Goal: Transaction & Acquisition: Purchase product/service

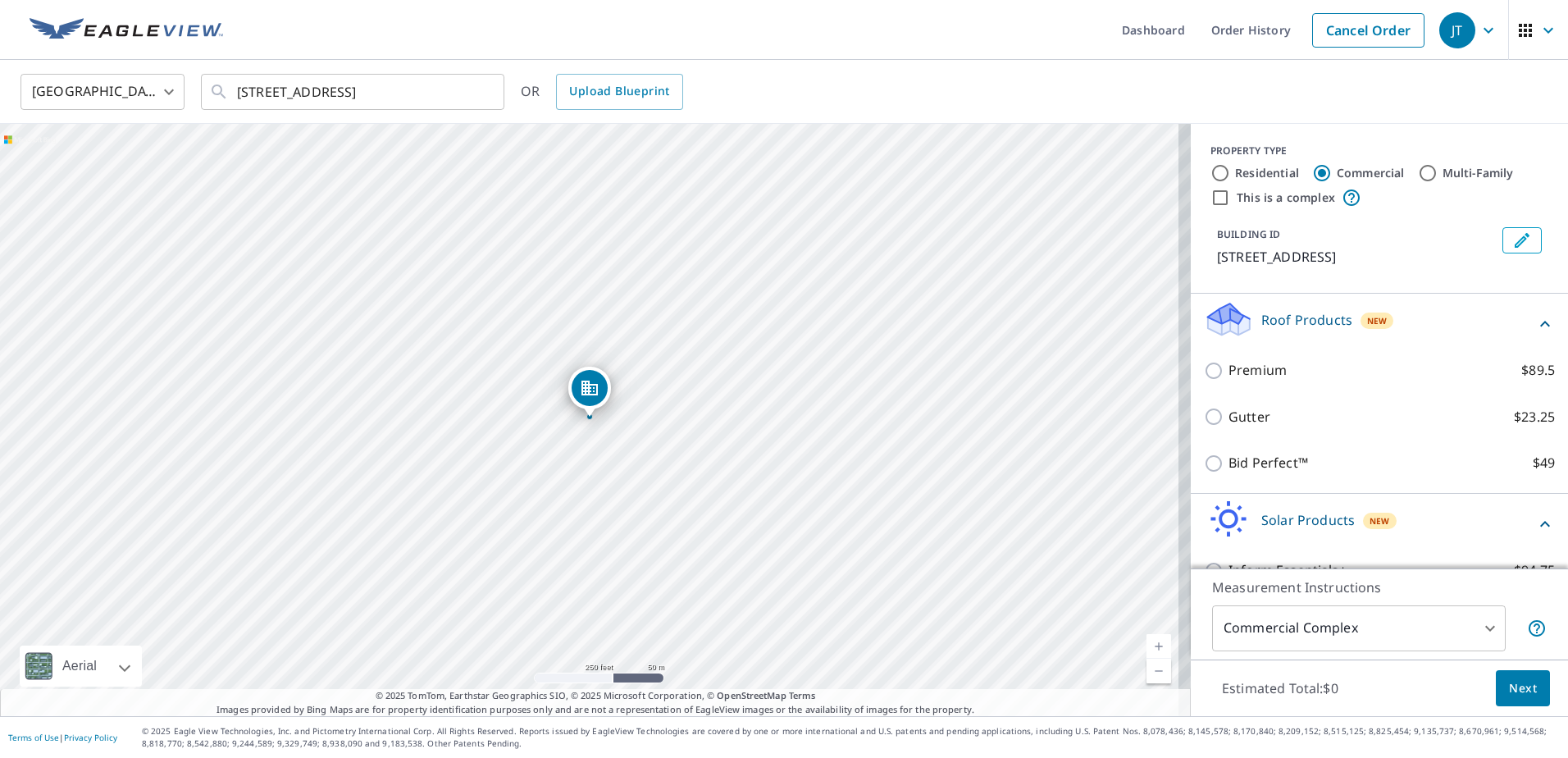
click at [1028, 101] on div "[GEOGRAPHIC_DATA] [GEOGRAPHIC_DATA] ​ [STREET_ADDRESS] ​ OR Upload Blueprint" at bounding box center [778, 91] width 1540 height 39
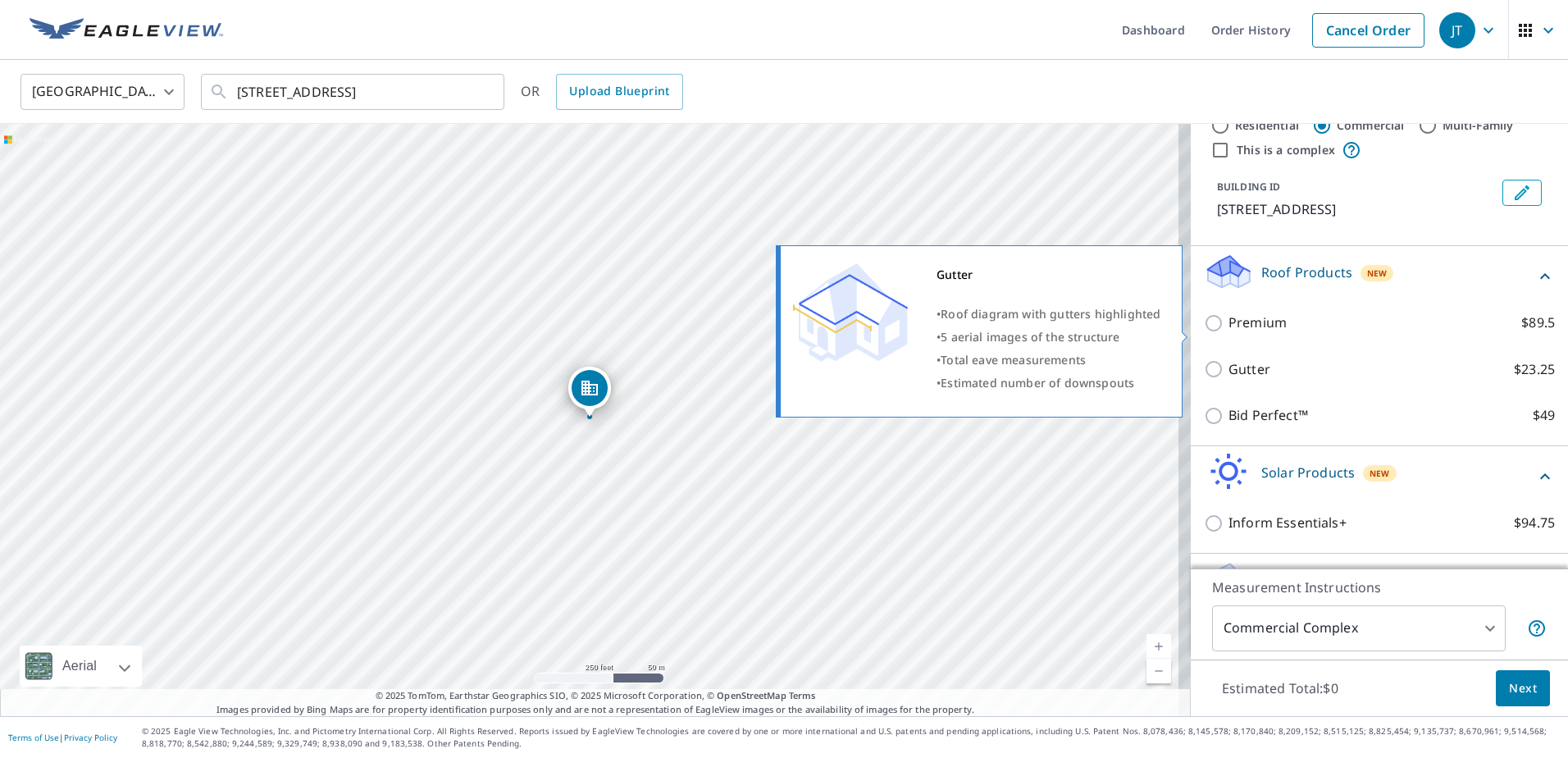
scroll to position [93, 0]
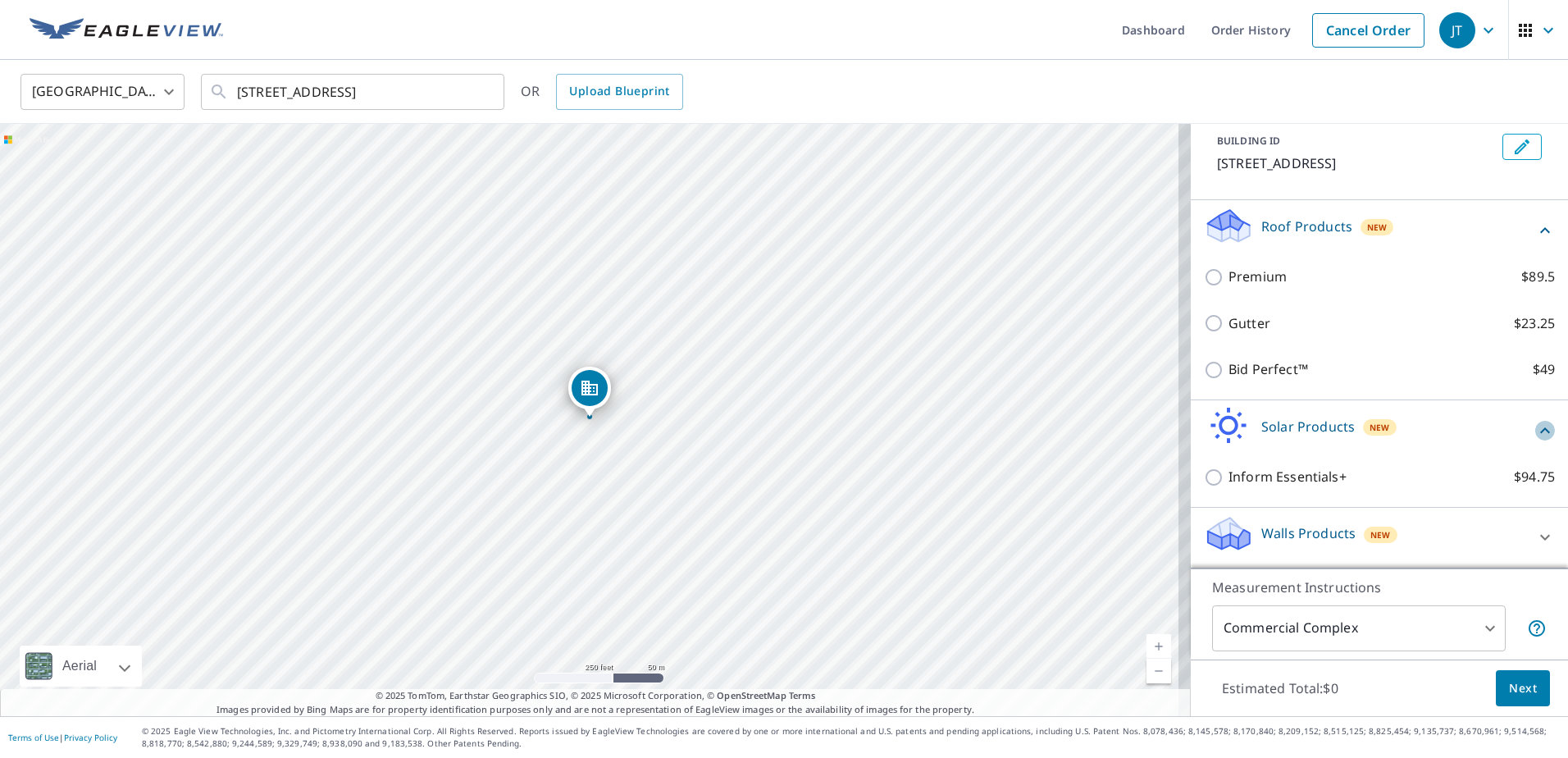
click at [1535, 431] on icon at bounding box center [1545, 431] width 20 height 20
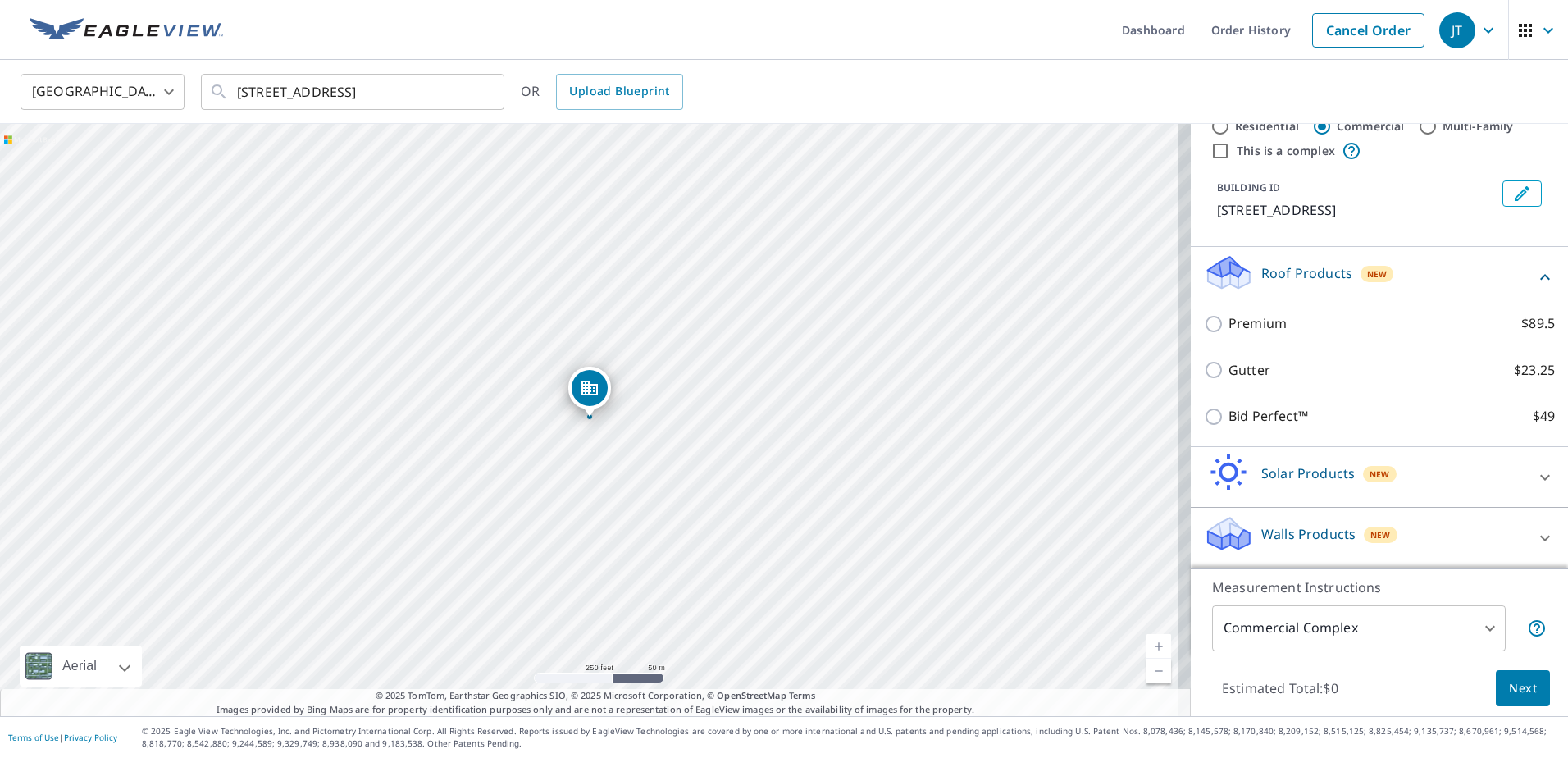
scroll to position [47, 0]
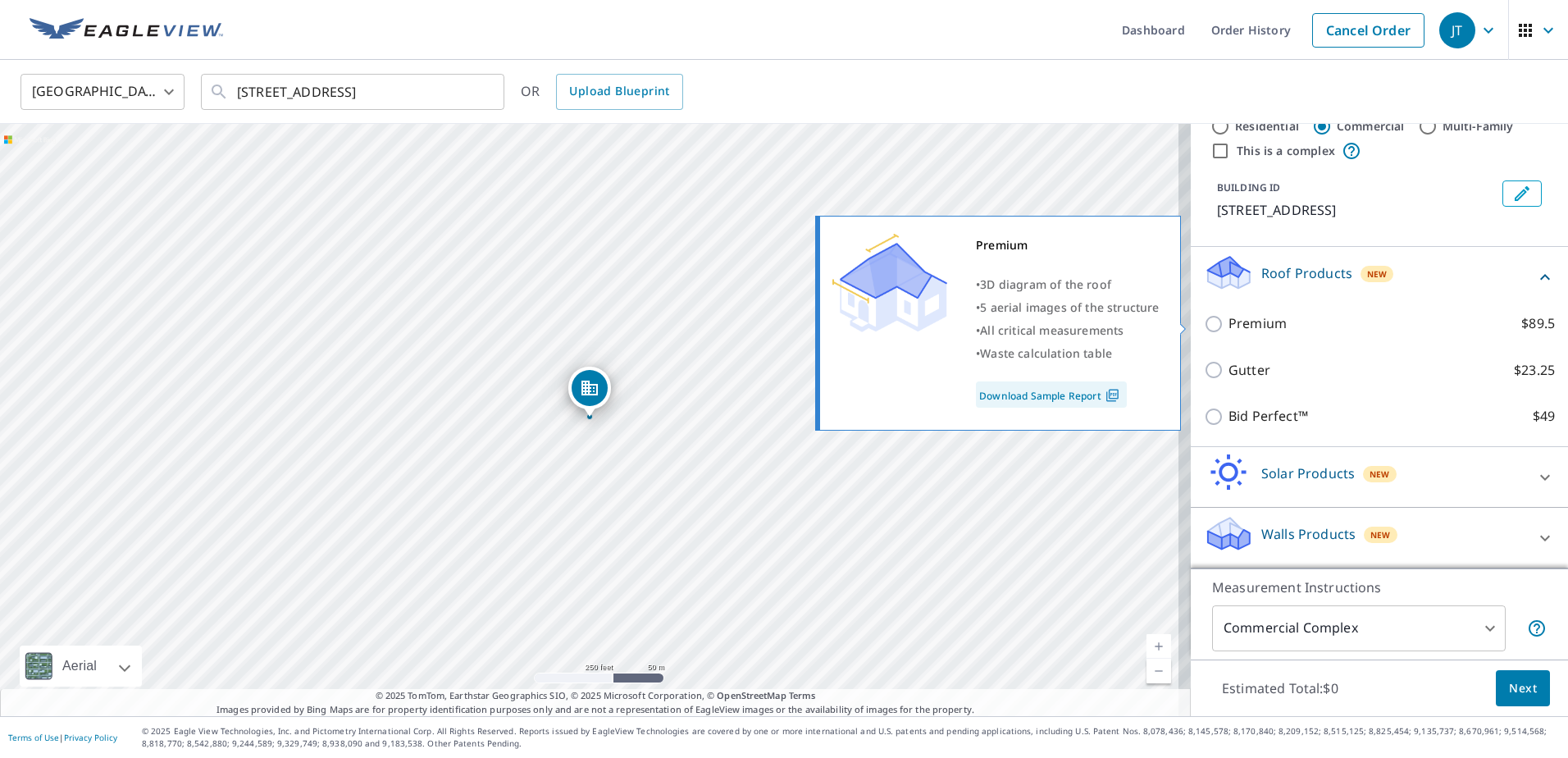
click at [1205, 321] on input "Premium $89.5" at bounding box center [1215, 324] width 24 height 20
checkbox input "true"
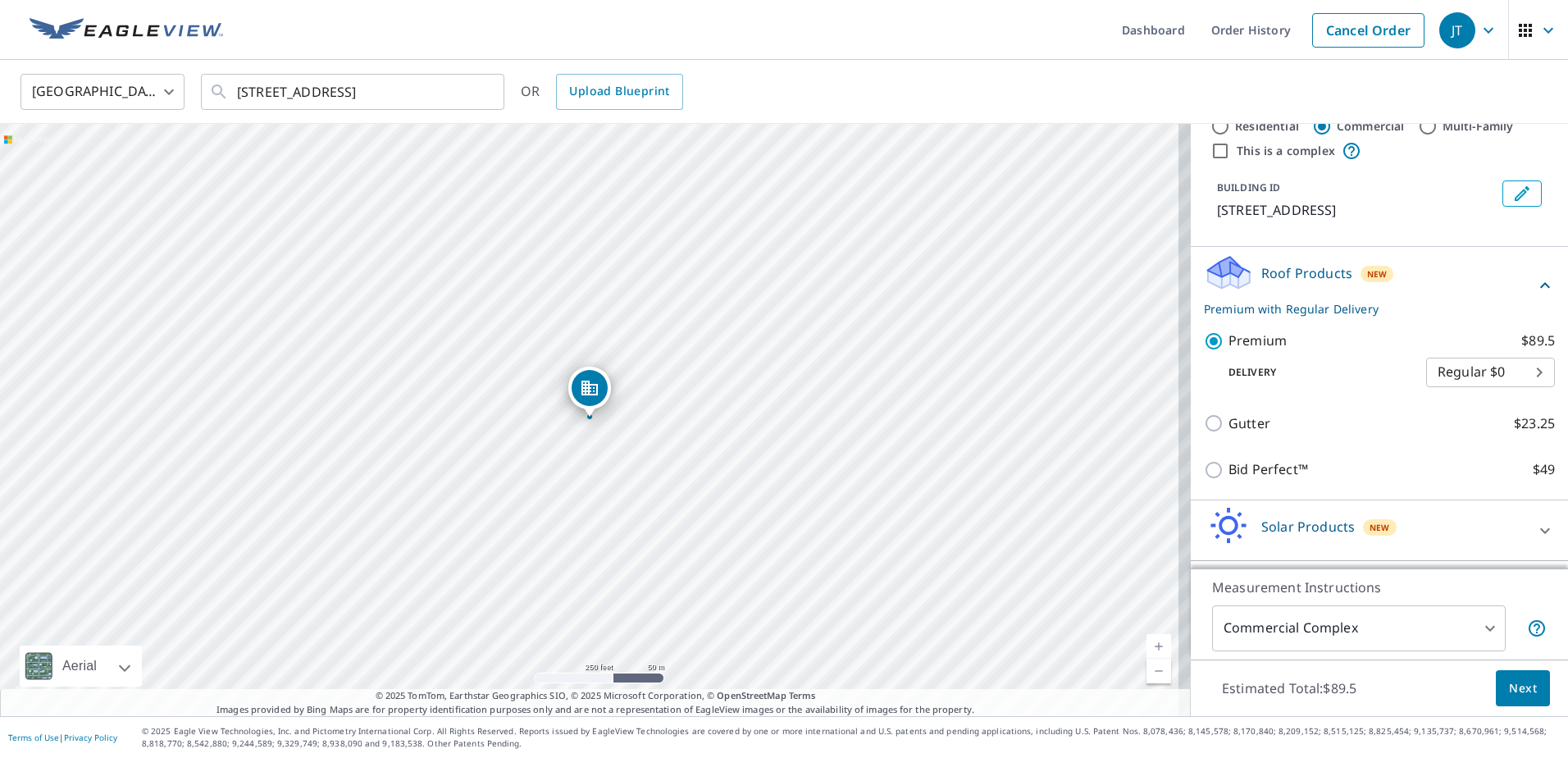
click at [1514, 379] on body "JT JT Dashboard Order History Cancel Order JT [GEOGRAPHIC_DATA] [GEOGRAPHIC_DAT…" at bounding box center [784, 379] width 1568 height 758
click at [1496, 374] on li "Regular $0" at bounding box center [1466, 372] width 129 height 30
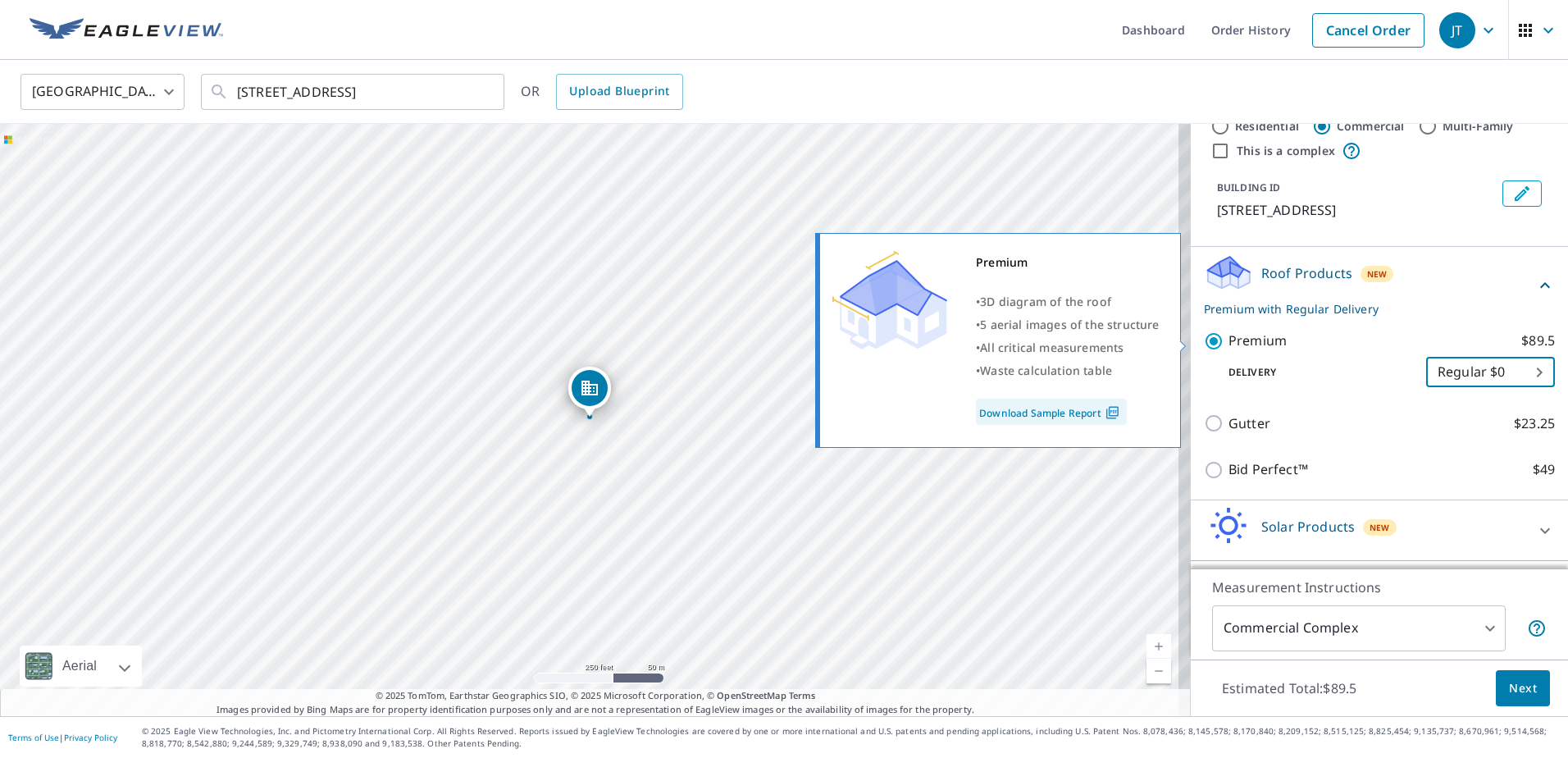
click at [1100, 411] on link "Download Sample Report" at bounding box center [1051, 411] width 151 height 26
click at [1058, 411] on link "Download Sample Report" at bounding box center [1051, 411] width 151 height 26
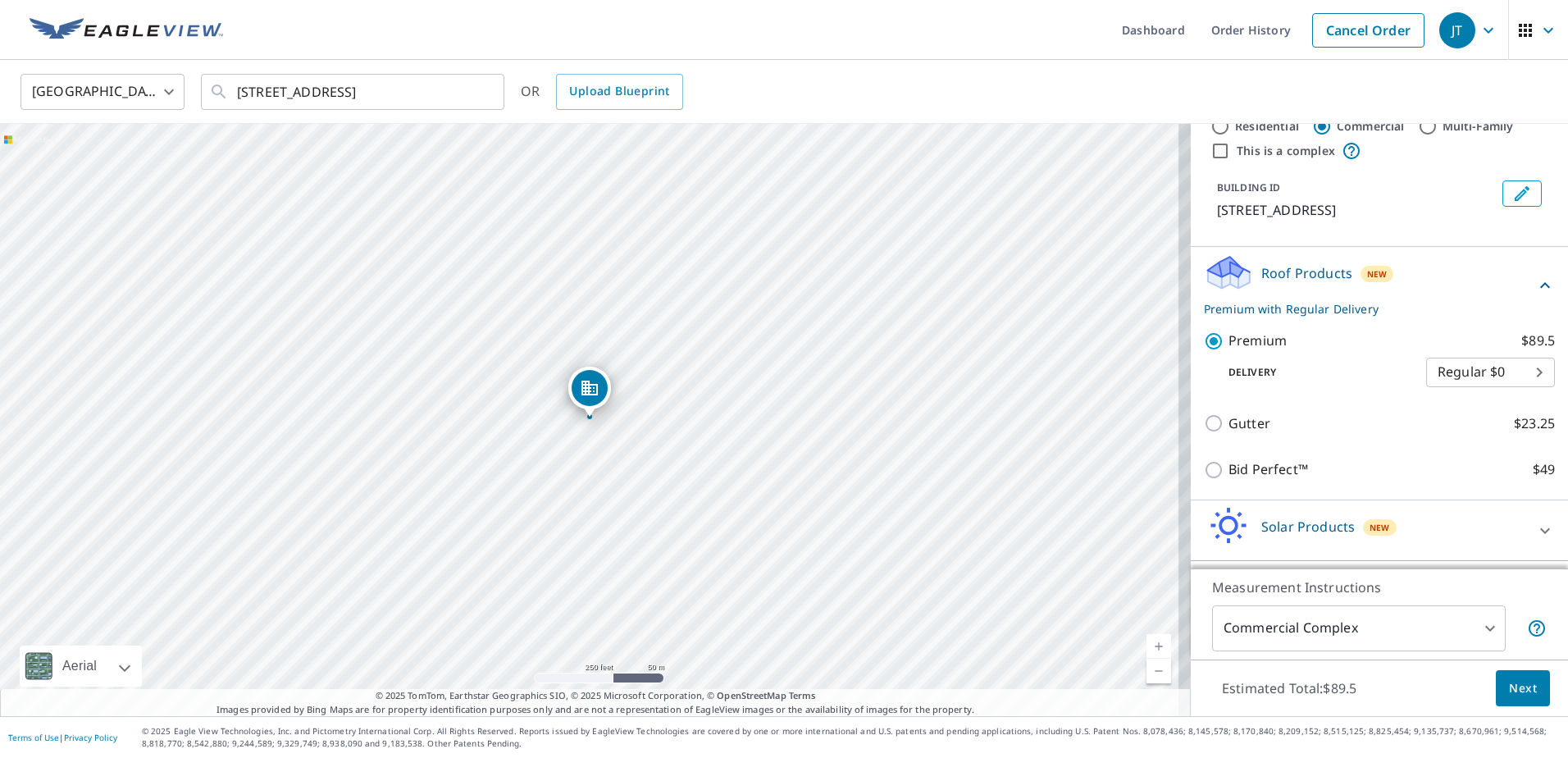
click at [1518, 681] on span "Next" at bounding box center [1522, 688] width 28 height 21
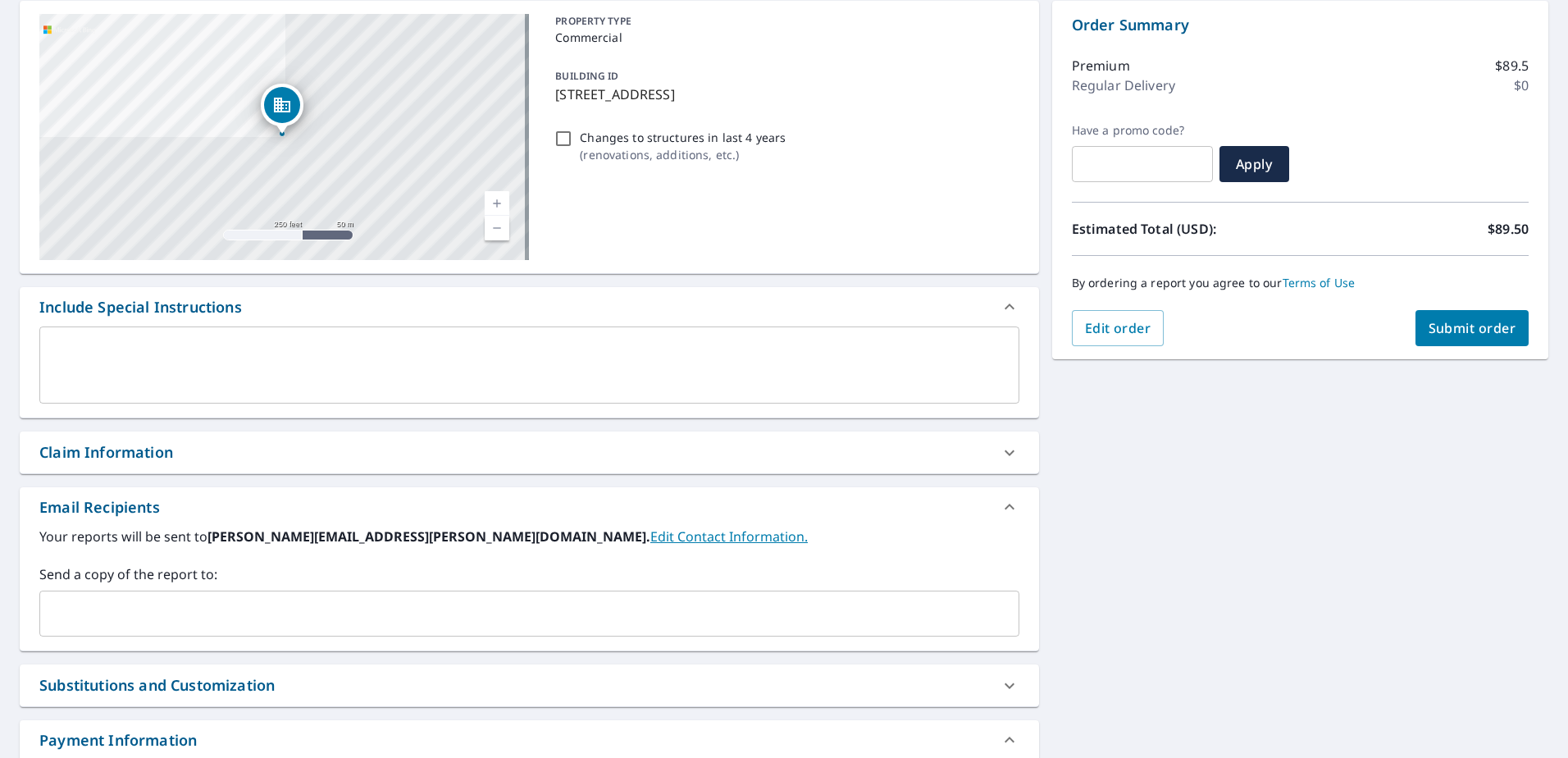
scroll to position [246, 0]
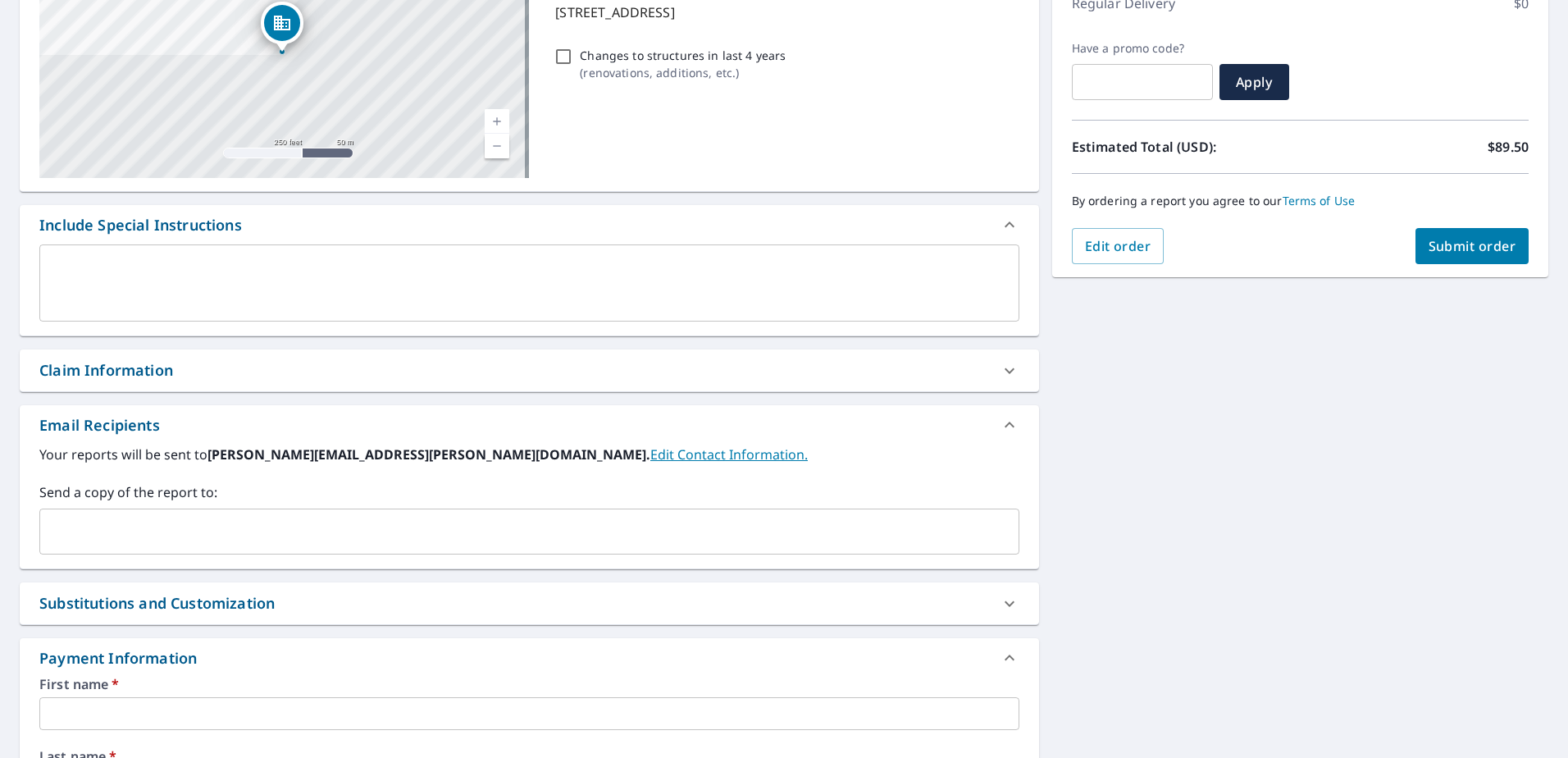
click at [250, 531] on input "text" at bounding box center [517, 531] width 941 height 31
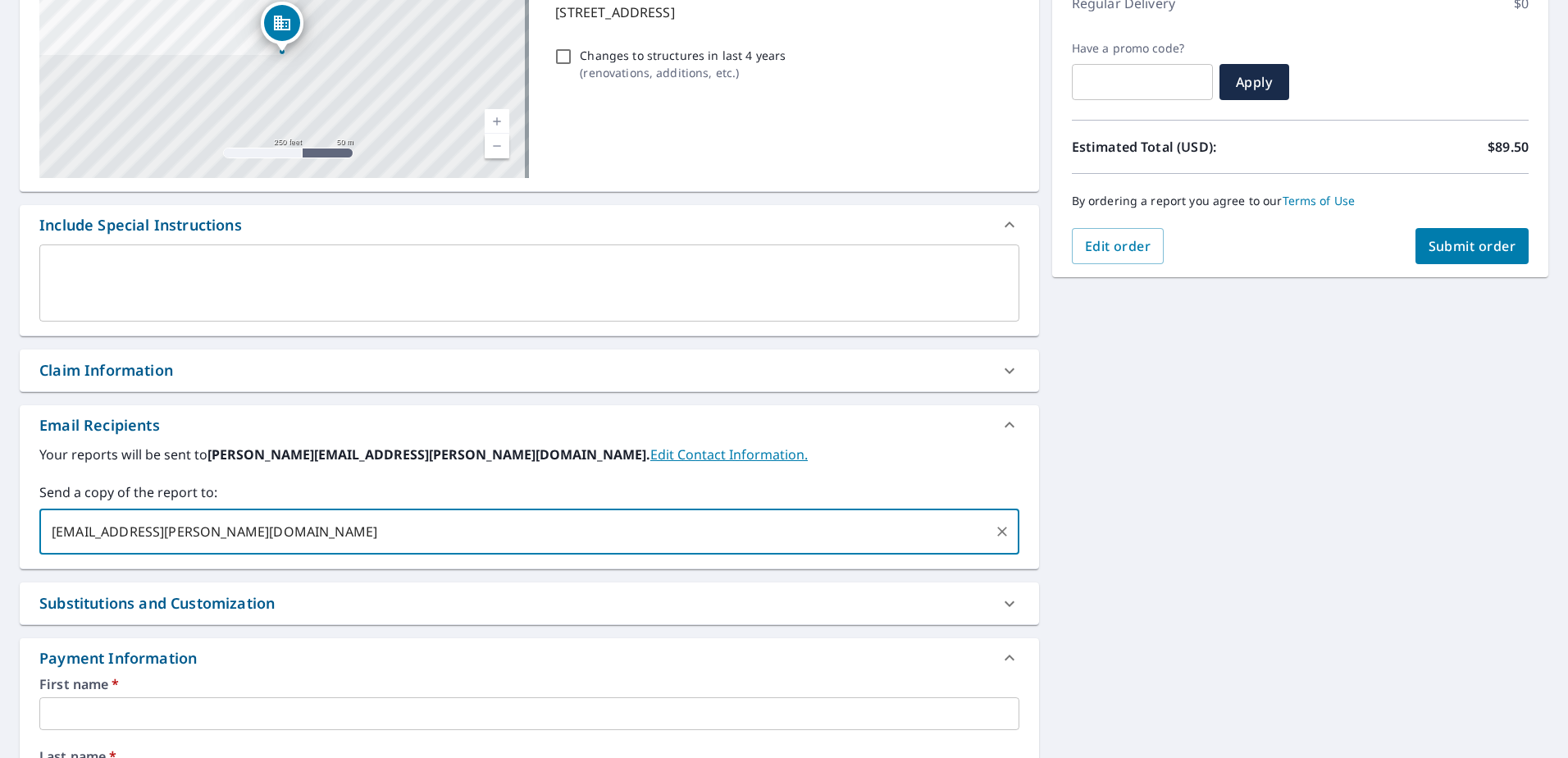
type input "[EMAIL_ADDRESS][PERSON_NAME][DOMAIN_NAME]"
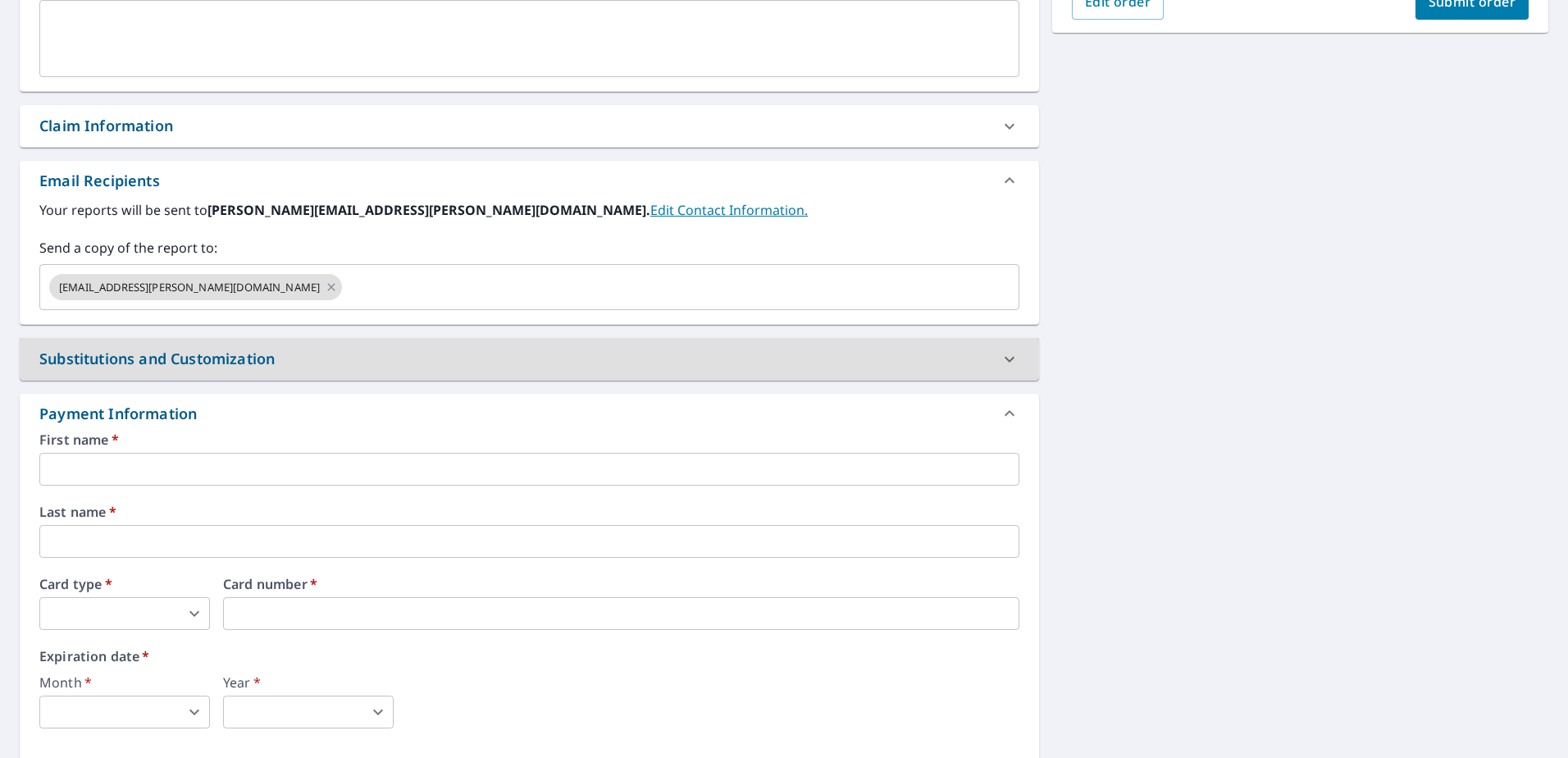
scroll to position [492, 0]
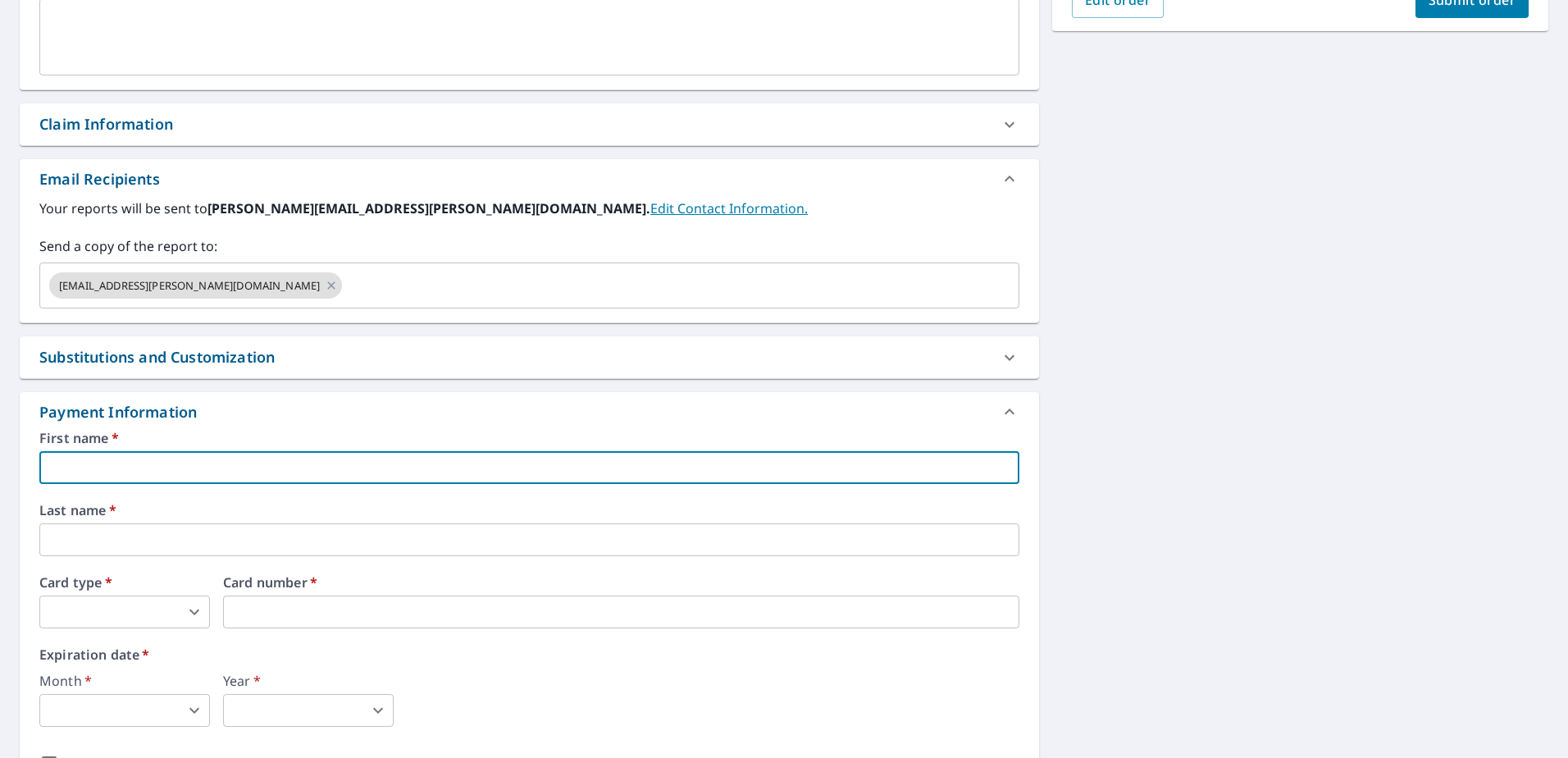
click at [135, 473] on input "text" at bounding box center [529, 467] width 980 height 33
type input "[PERSON_NAME]"
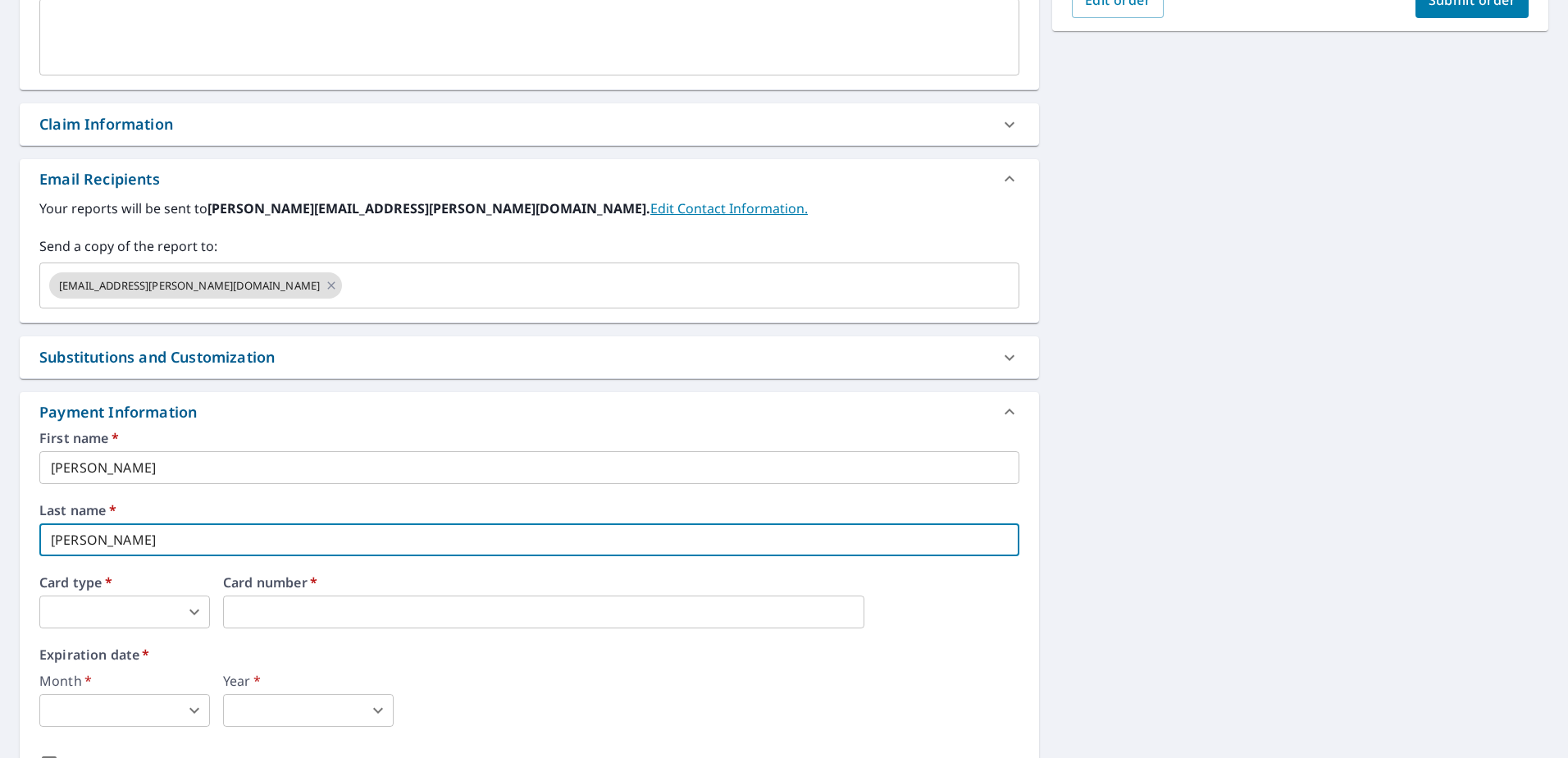
type input "[PERSON_NAME]"
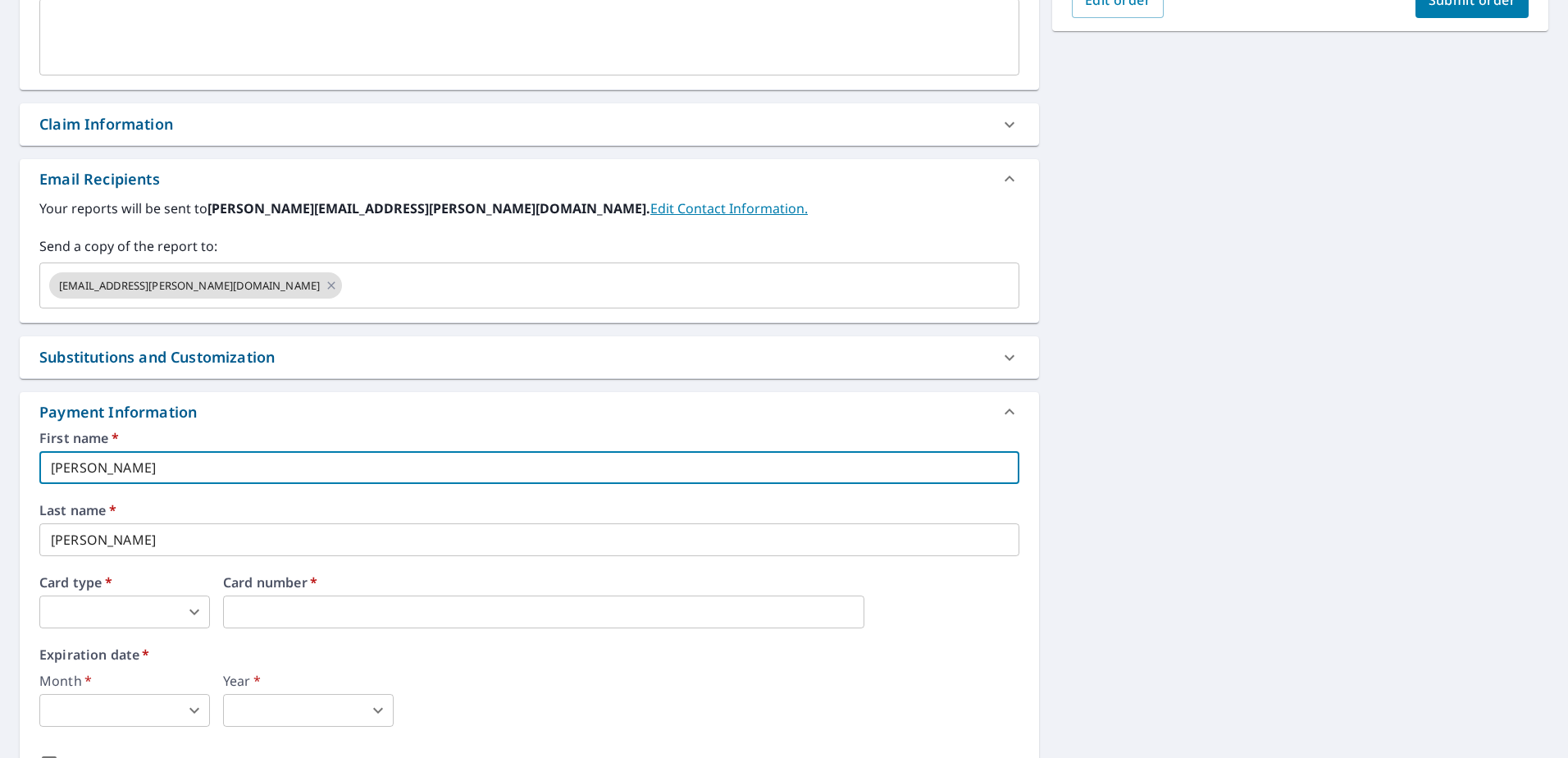
click at [135, 473] on input "[PERSON_NAME]" at bounding box center [529, 467] width 980 height 33
type input "[PERSON_NAME]"
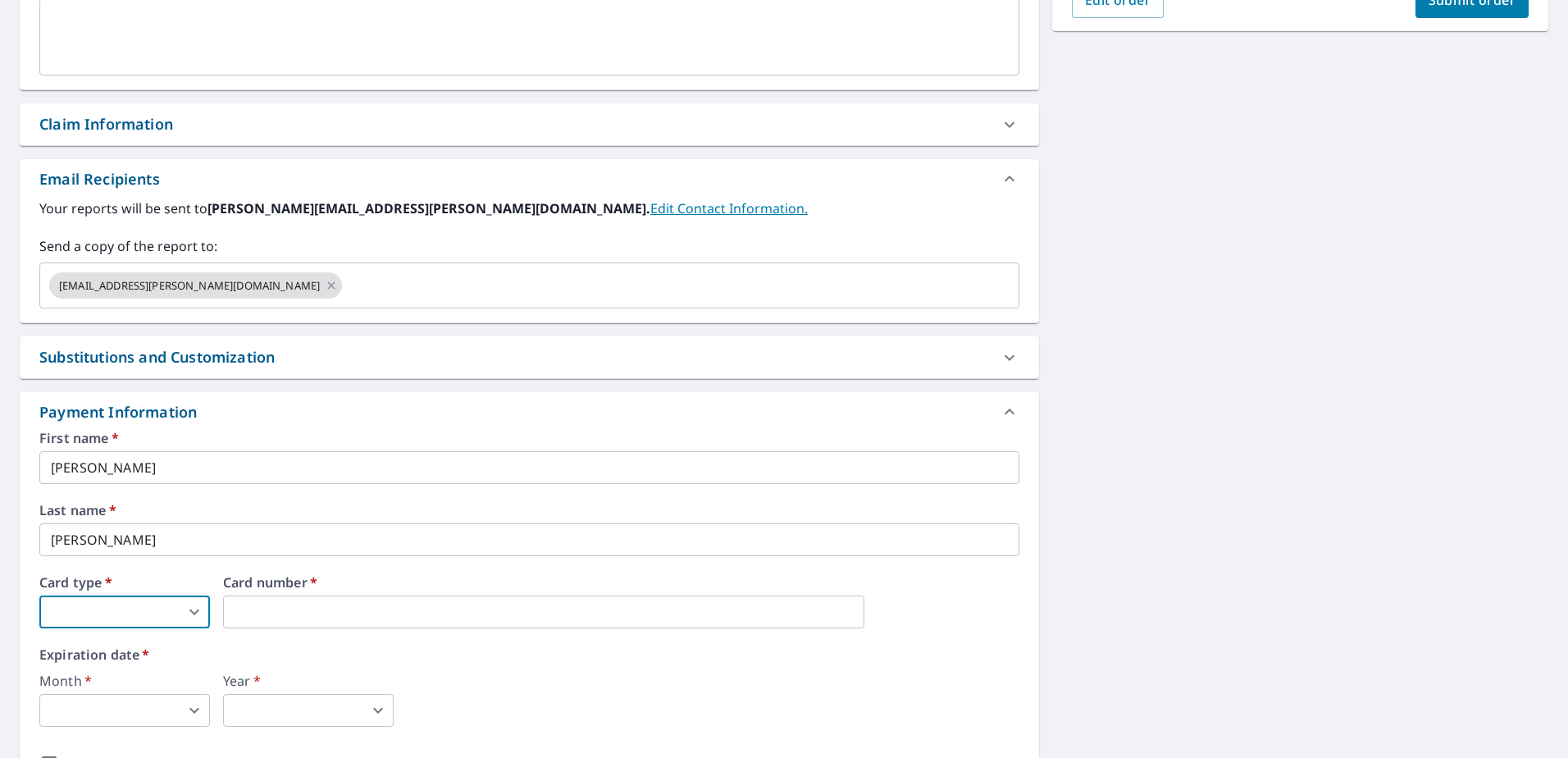
click at [118, 603] on body "JT JT Dashboard Order History Cancel Order JT Dashboard / Finalize Order Finali…" at bounding box center [784, 379] width 1568 height 758
click at [109, 667] on li "Visa" at bounding box center [125, 664] width 170 height 30
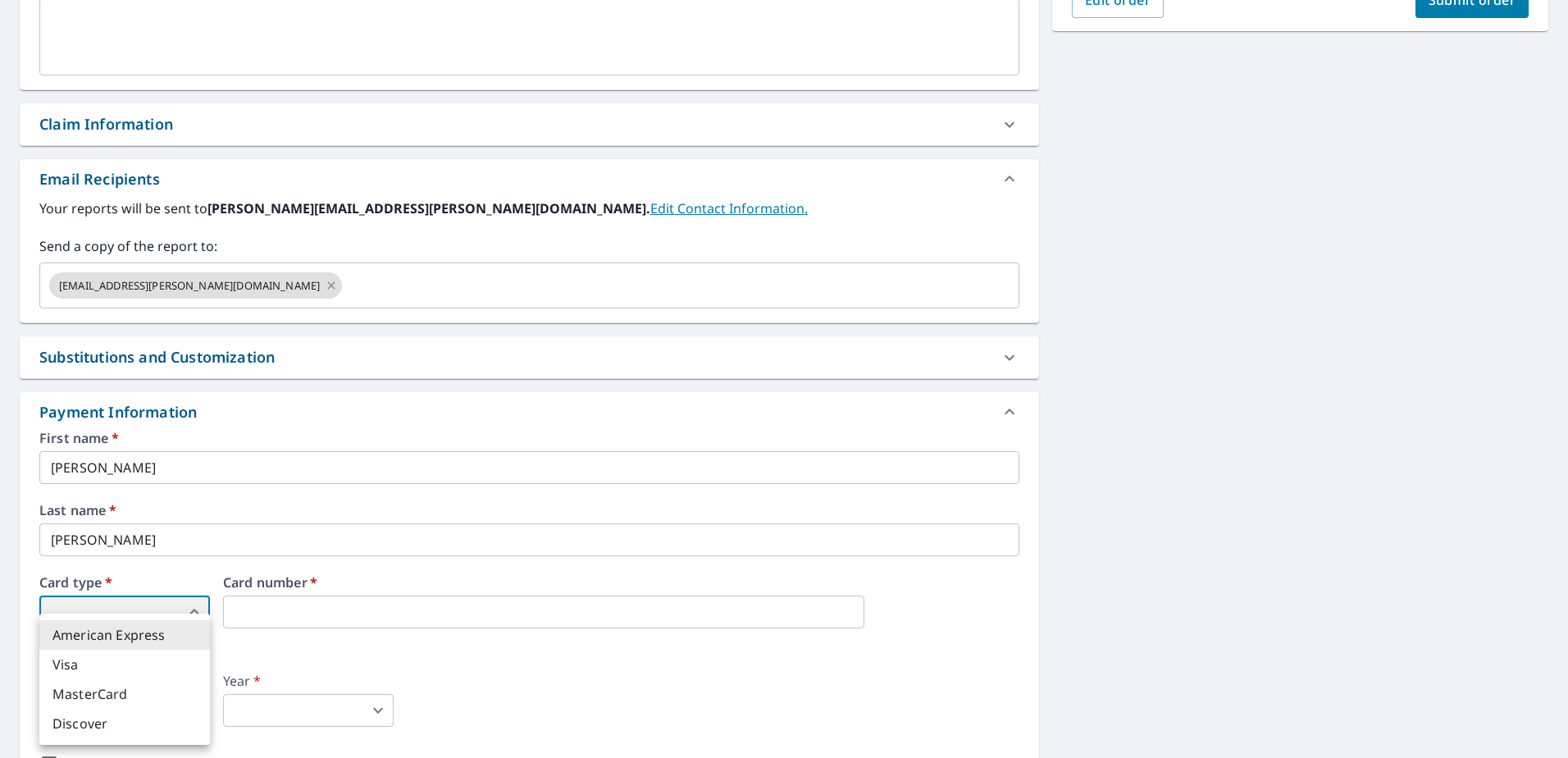
type input "2"
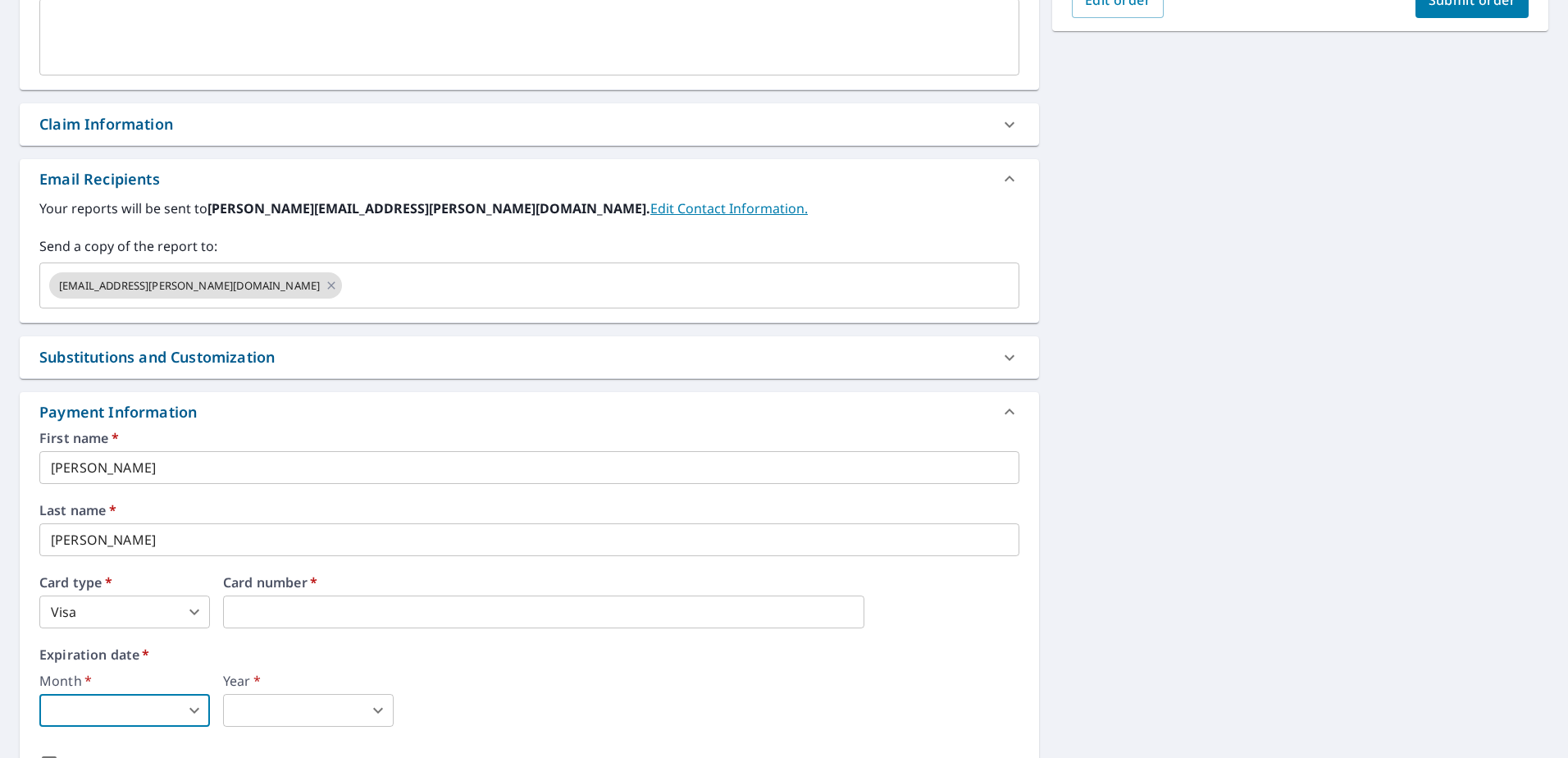
click at [141, 722] on body "JT JT Dashboard Order History Cancel Order JT Dashboard / Finalize Order Finali…" at bounding box center [784, 379] width 1568 height 758
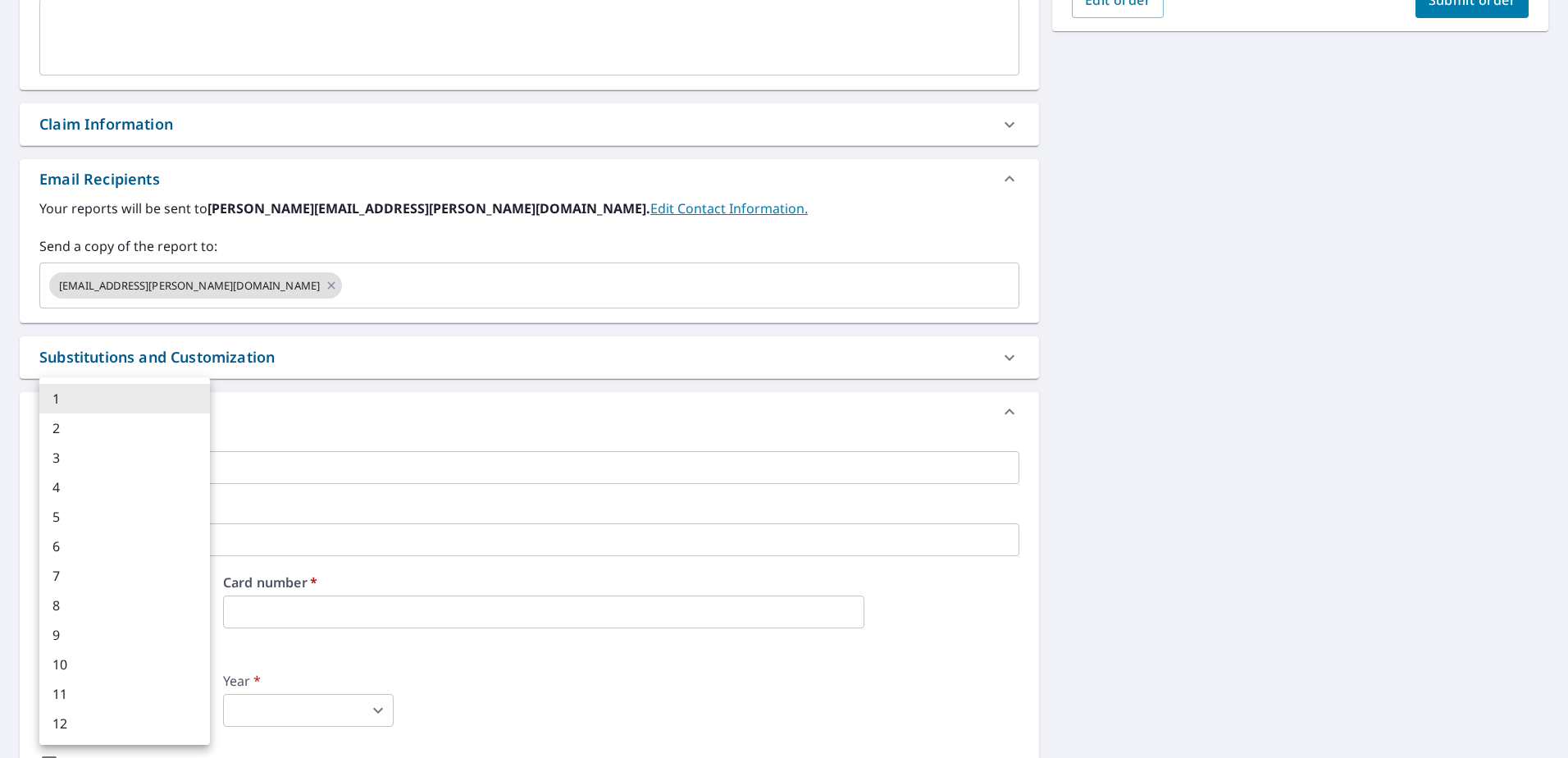
click at [82, 579] on li "7" at bounding box center [125, 575] width 170 height 30
type input "7"
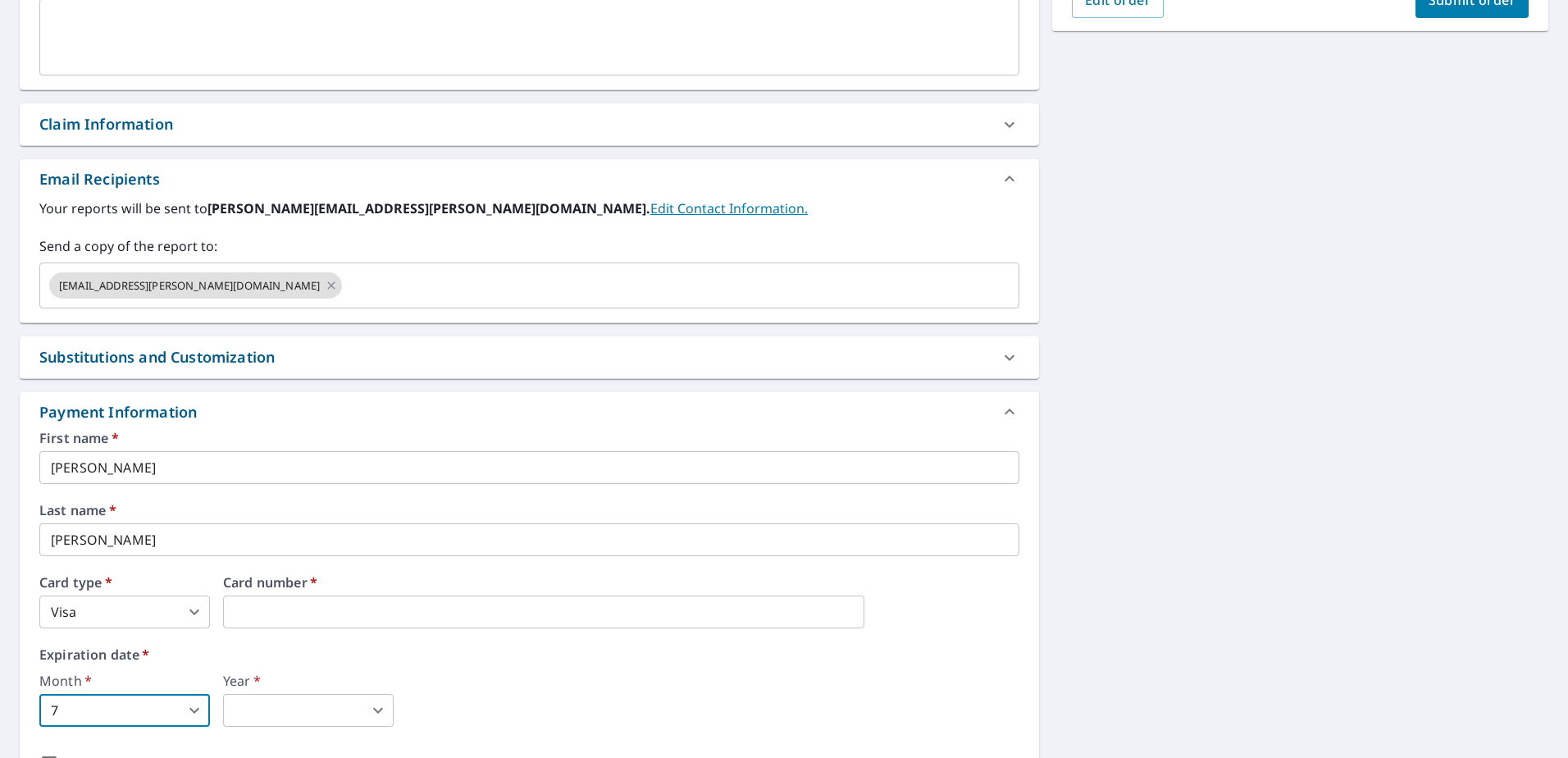
click at [358, 710] on body "JT JT Dashboard Order History Cancel Order JT Dashboard / Finalize Order Finali…" at bounding box center [784, 379] width 1568 height 758
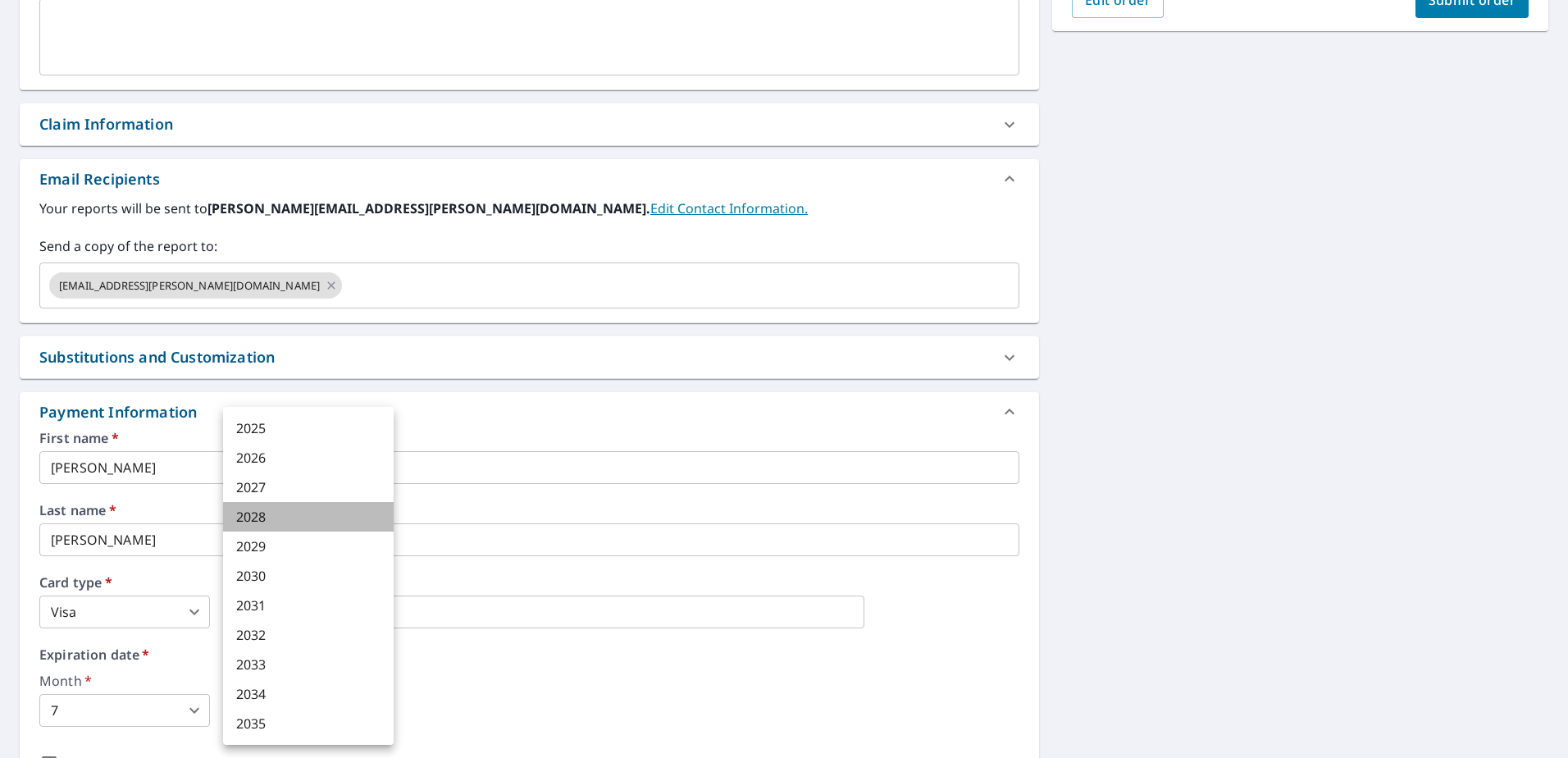
click at [274, 520] on li "2028" at bounding box center [309, 517] width 170 height 30
type input "2028"
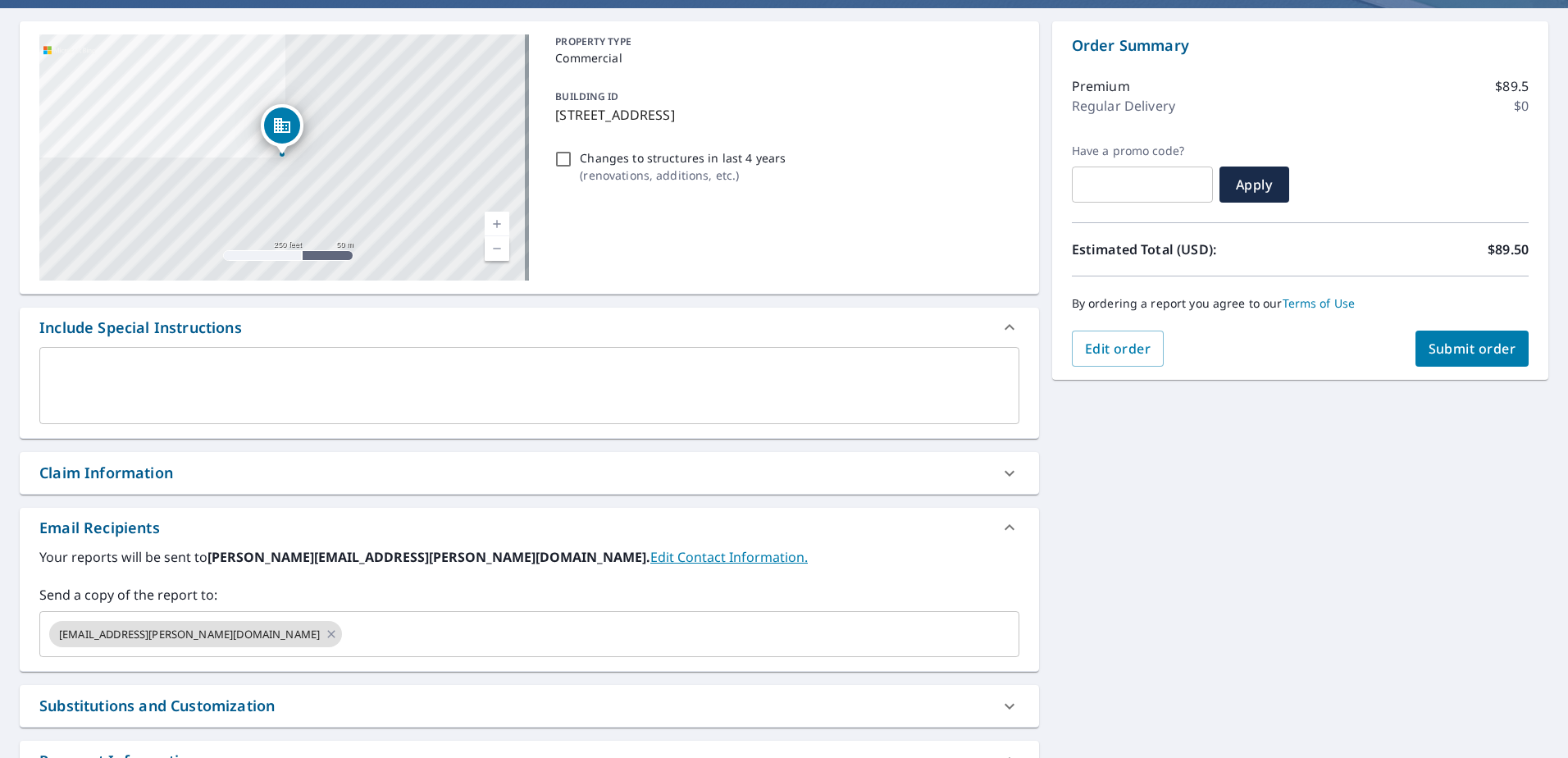
scroll to position [0, 0]
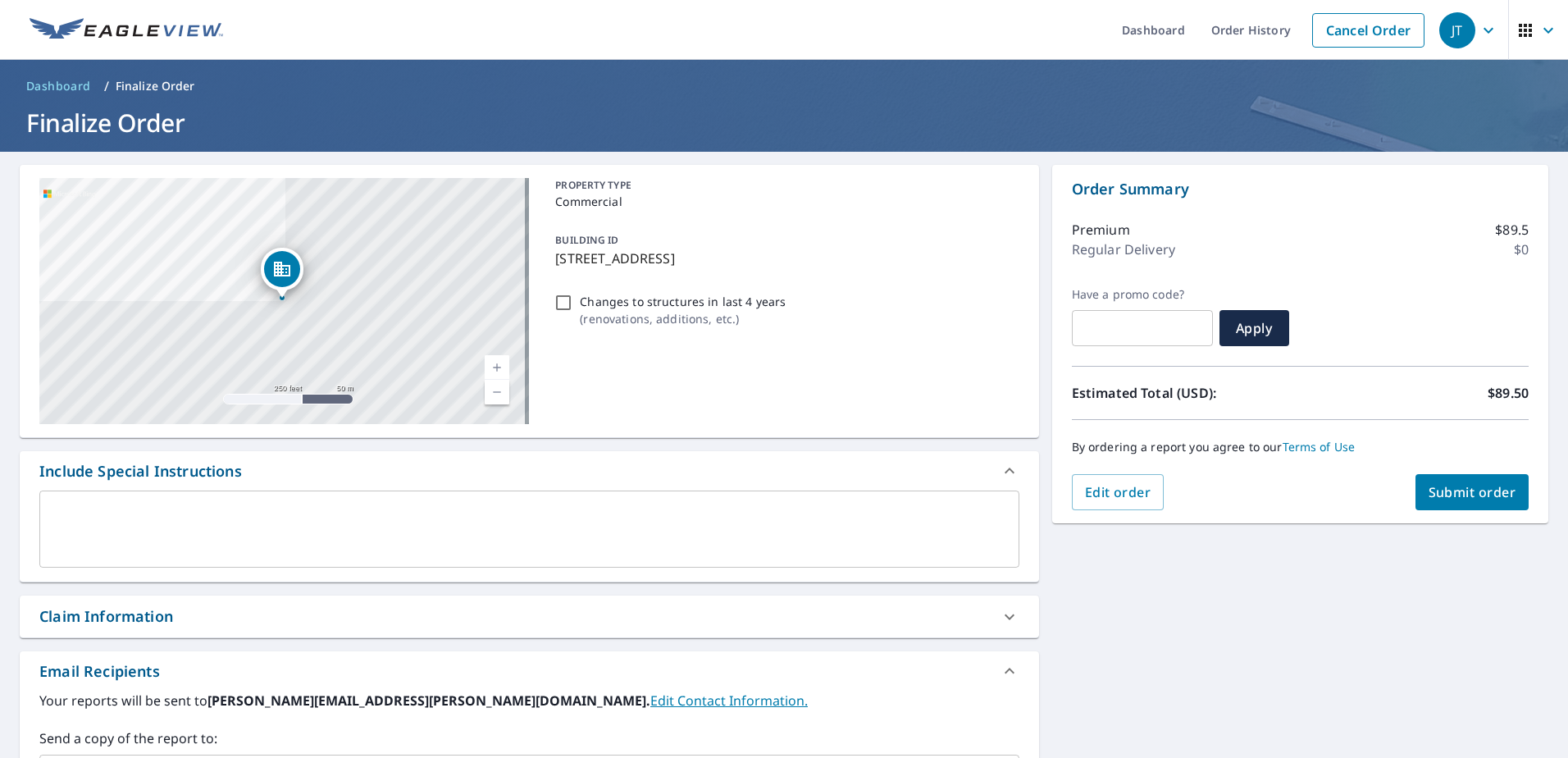
click at [1471, 487] on span "Submit order" at bounding box center [1473, 492] width 88 height 18
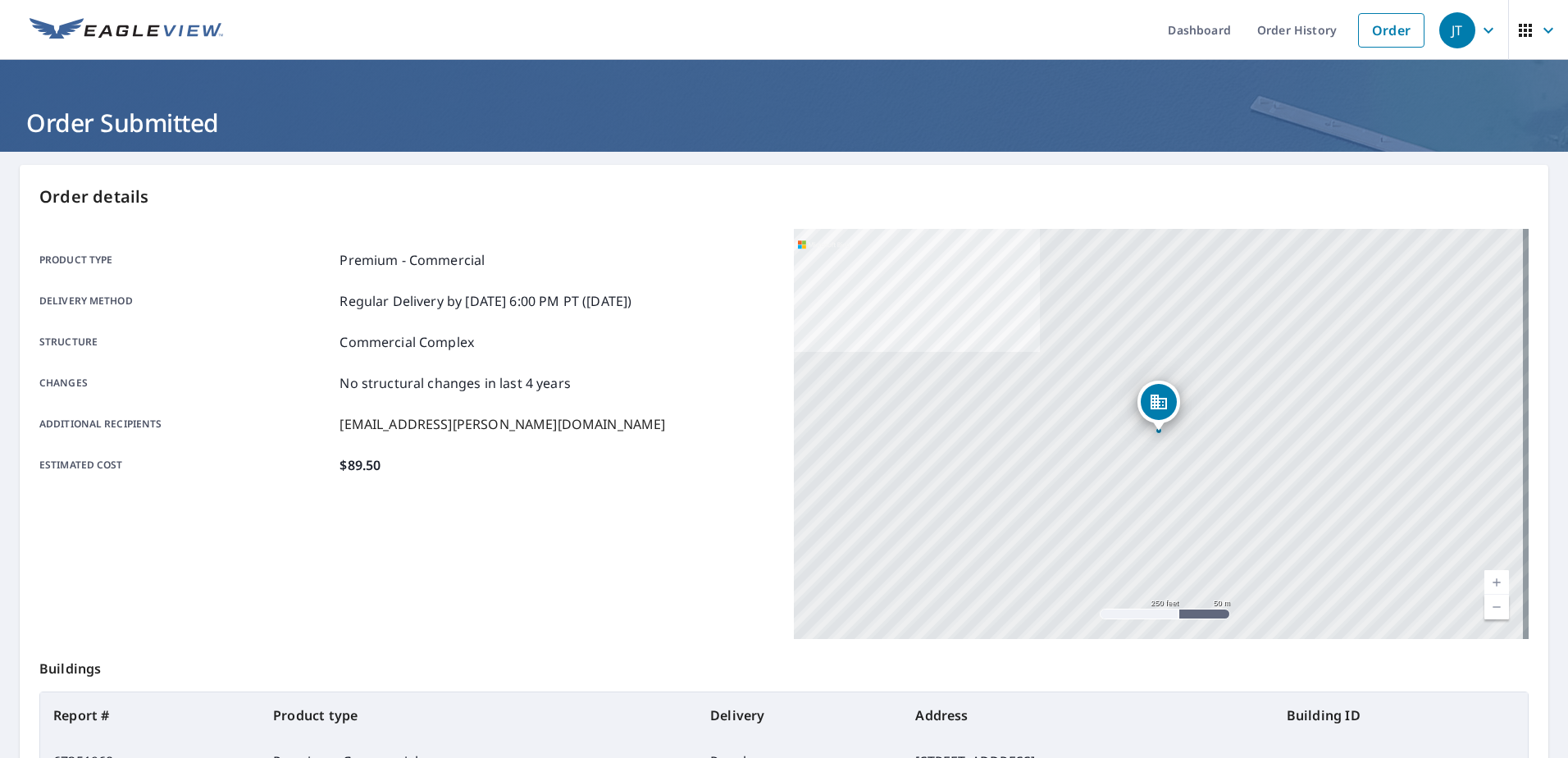
scroll to position [207, 0]
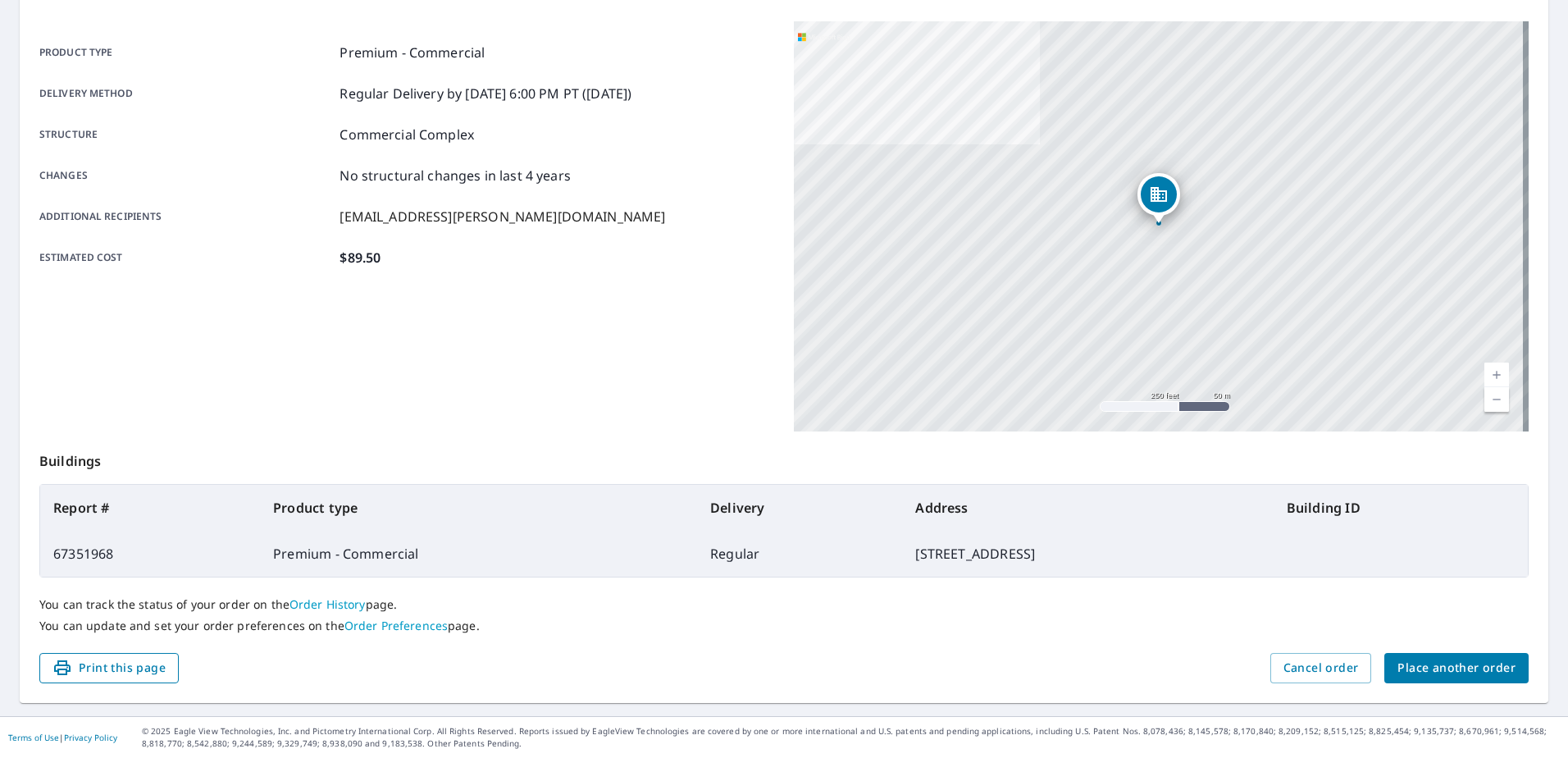
click at [126, 668] on span "Print this page" at bounding box center [109, 667] width 113 height 21
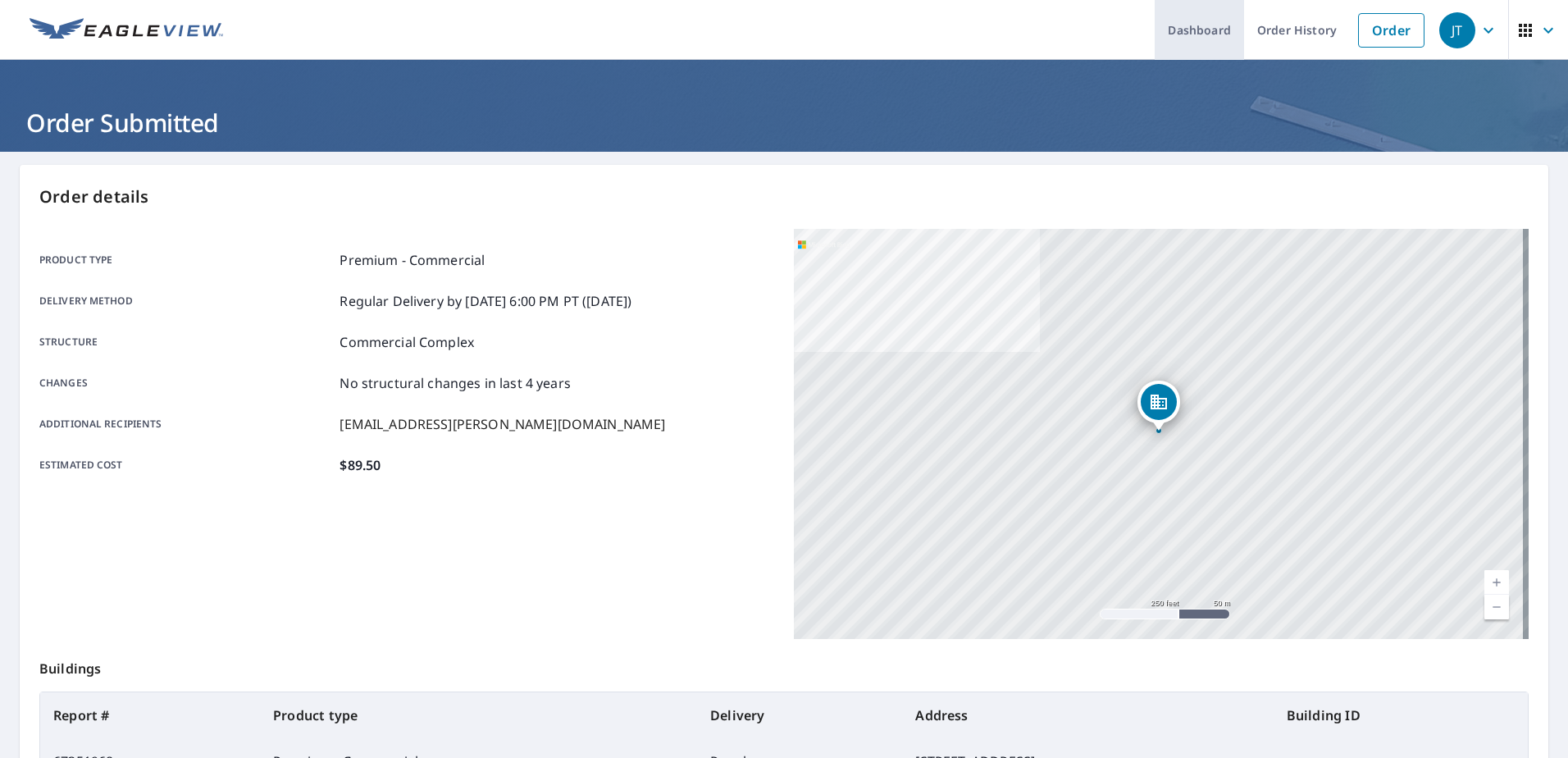
click at [1162, 28] on link "Dashboard" at bounding box center [1199, 30] width 90 height 60
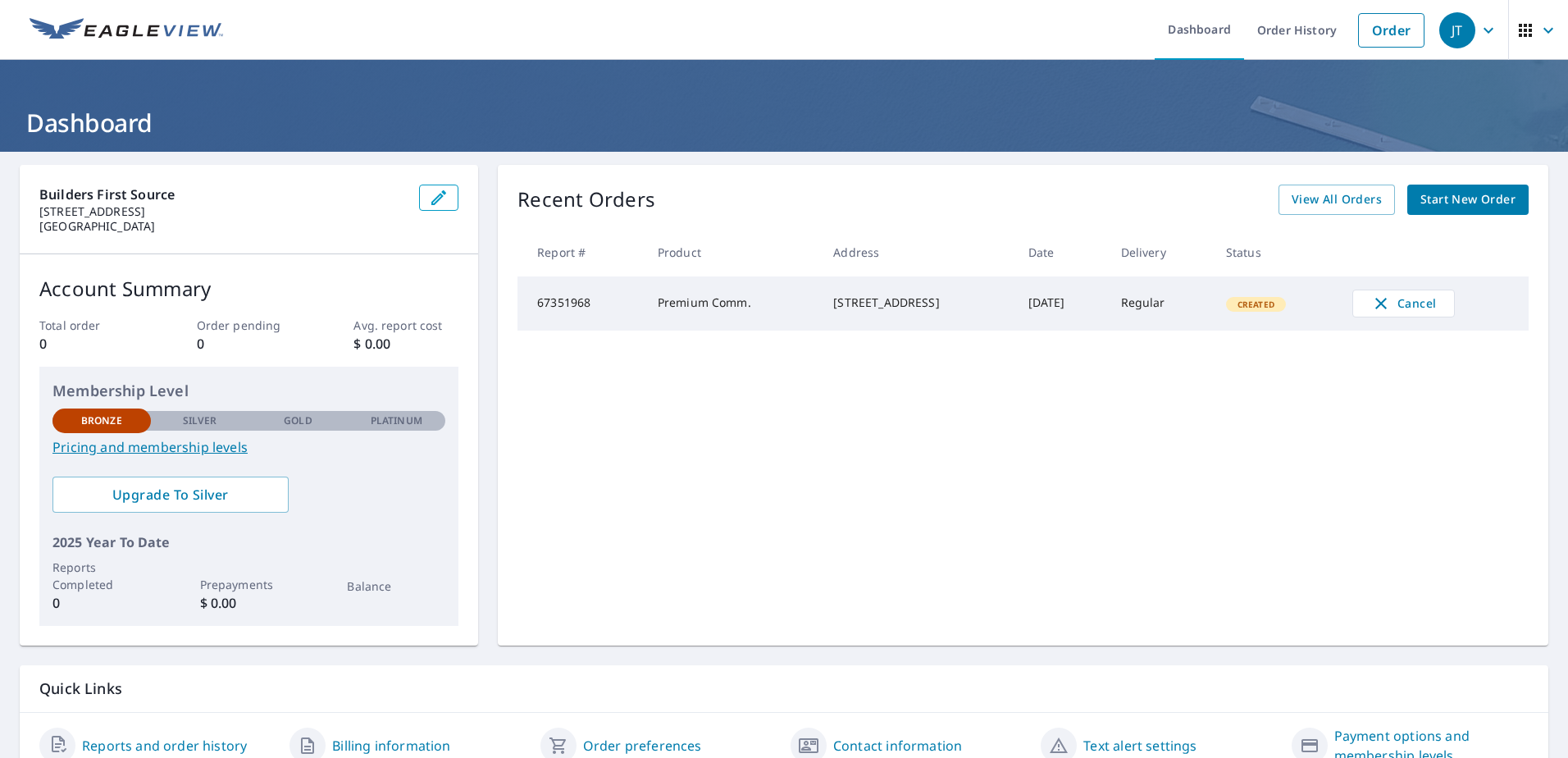
click at [1484, 31] on icon "button" at bounding box center [1488, 30] width 10 height 5
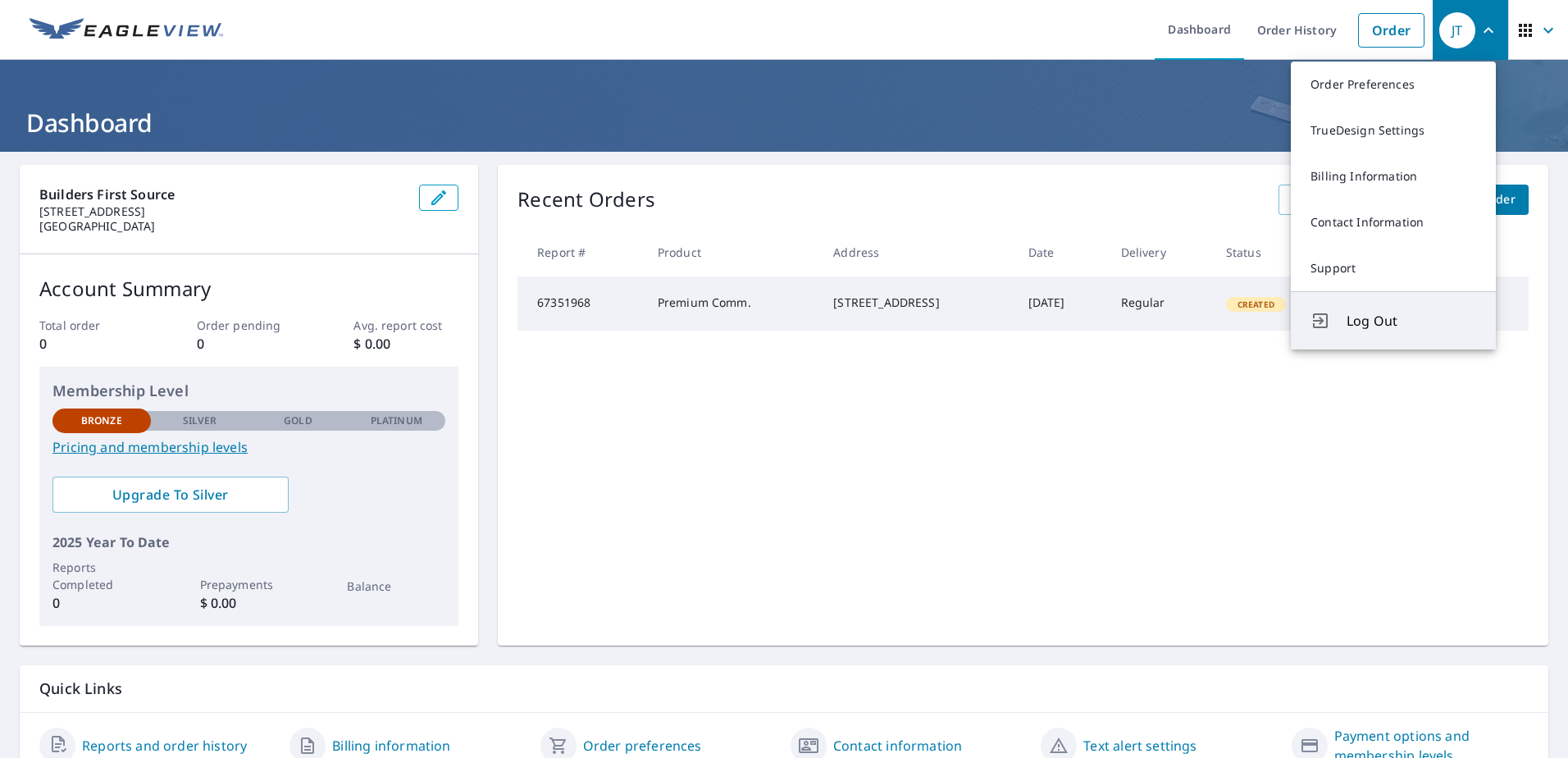
click at [1368, 321] on span "Log Out" at bounding box center [1411, 321] width 129 height 20
